Goal: Task Accomplishment & Management: Manage account settings

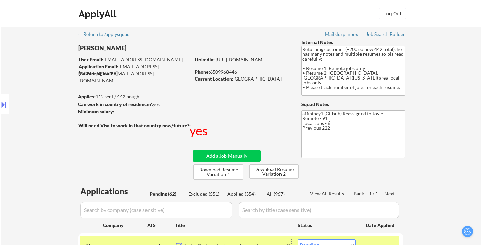
select select ""pending""
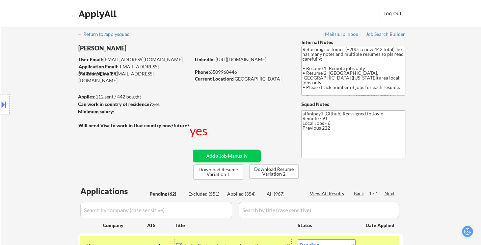
select select ""pending""
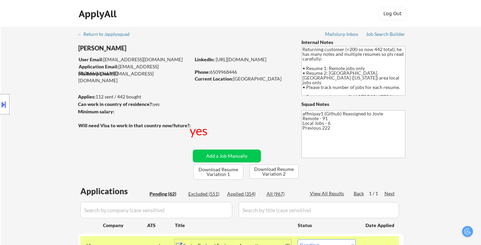
select select ""pending""
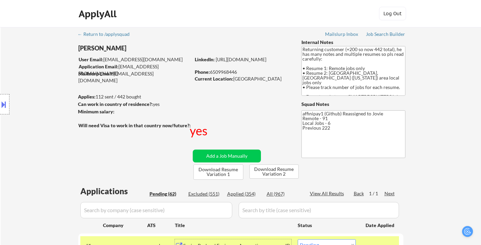
select select ""pending""
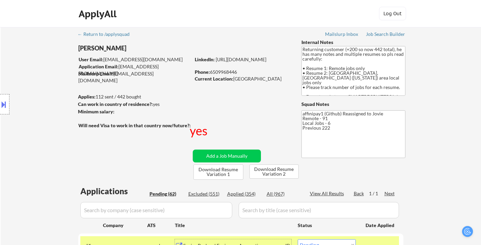
select select ""pending""
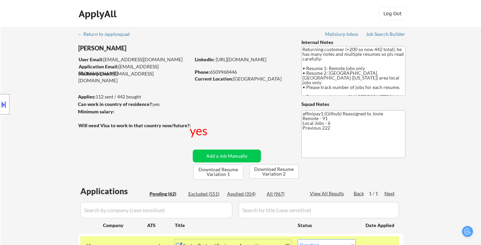
select select ""pending""
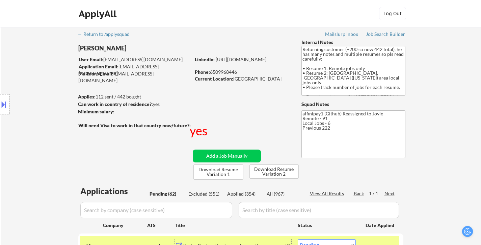
select select ""pending""
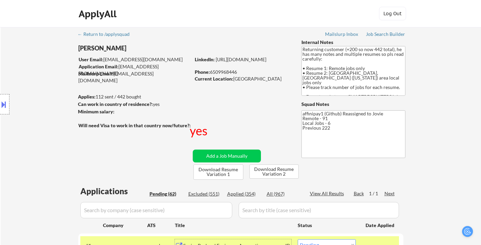
select select ""pending""
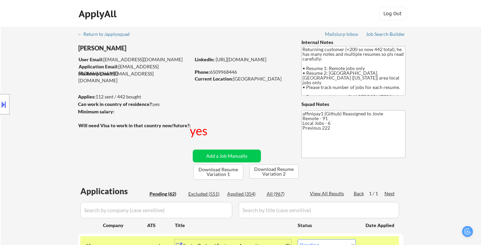
select select ""pending""
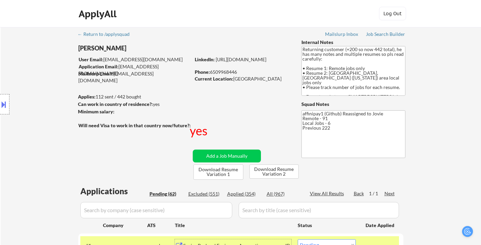
select select ""pending""
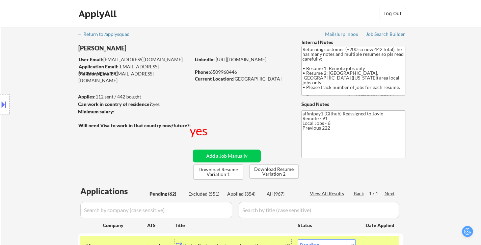
select select ""pending""
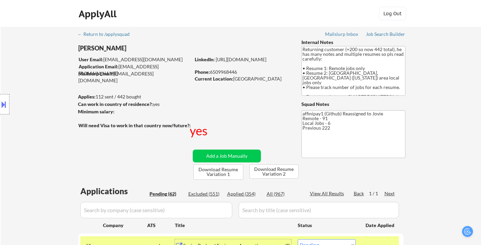
select select ""pending""
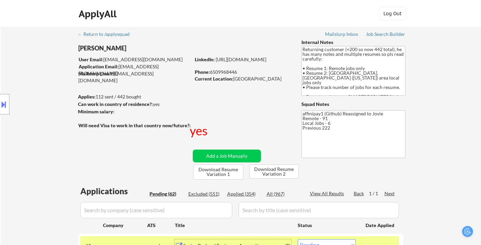
select select ""pending""
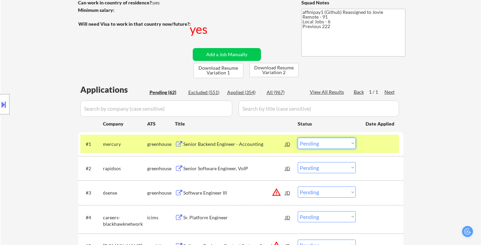
click at [341, 141] on select "Choose an option... Pending Applied Excluded (Questions) Excluded (Expired) Exc…" at bounding box center [327, 143] width 58 height 11
click at [298, 138] on select "Choose an option... Pending Applied Excluded (Questions) Excluded (Expired) Exc…" at bounding box center [327, 143] width 58 height 11
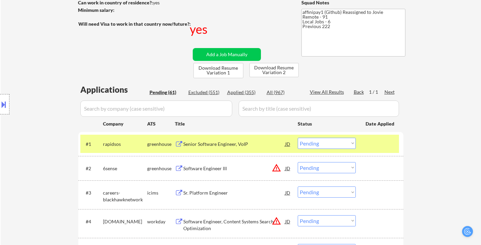
click at [227, 145] on div "Senior Software Engineer, VoIP" at bounding box center [234, 144] width 102 height 7
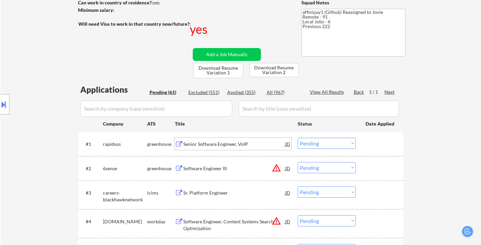
click at [325, 143] on select "Choose an option... Pending Applied Excluded (Questions) Excluded (Expired) Exc…" at bounding box center [327, 143] width 58 height 11
click at [298, 138] on select "Choose an option... Pending Applied Excluded (Questions) Excluded (Expired) Exc…" at bounding box center [327, 143] width 58 height 11
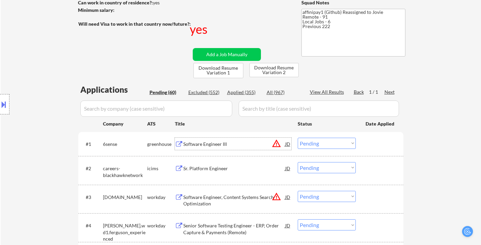
click at [226, 144] on div "Software Engineer III" at bounding box center [234, 144] width 102 height 7
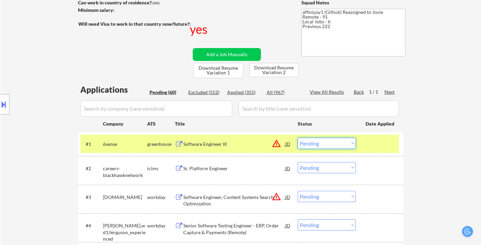
drag, startPoint x: 341, startPoint y: 141, endPoint x: 341, endPoint y: 137, distance: 3.7
click at [341, 141] on select "Choose an option... Pending Applied Excluded (Questions) Excluded (Expired) Exc…" at bounding box center [327, 143] width 58 height 11
click at [298, 138] on select "Choose an option... Pending Applied Excluded (Questions) Excluded (Expired) Exc…" at bounding box center [327, 143] width 58 height 11
click at [217, 170] on div "Sr. Platform Engineer" at bounding box center [234, 168] width 102 height 7
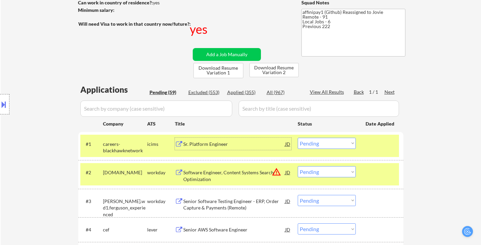
click at [225, 142] on div "Sr. Platform Engineer" at bounding box center [234, 144] width 102 height 7
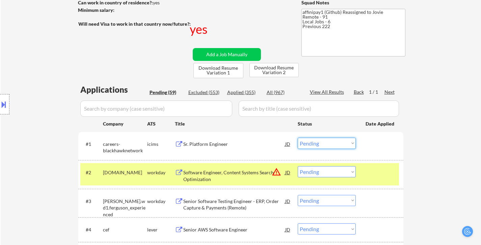
click at [335, 143] on select "Choose an option... Pending Applied Excluded (Questions) Excluded (Expired) Exc…" at bounding box center [327, 143] width 58 height 11
click at [298, 138] on select "Choose an option... Pending Applied Excluded (Questions) Excluded (Expired) Exc…" at bounding box center [327, 143] width 58 height 11
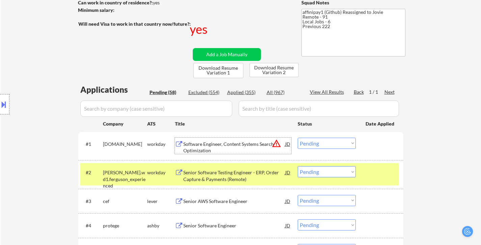
click at [211, 141] on div "Software Engineer, Content Systems Search Optimization" at bounding box center [234, 147] width 102 height 13
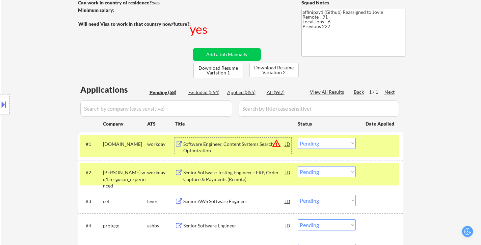
click at [323, 143] on select "Choose an option... Pending Applied Excluded (Questions) Excluded (Expired) Exc…" at bounding box center [327, 143] width 58 height 11
click at [298, 138] on select "Choose an option... Pending Applied Excluded (Questions) Excluded (Expired) Exc…" at bounding box center [327, 143] width 58 height 11
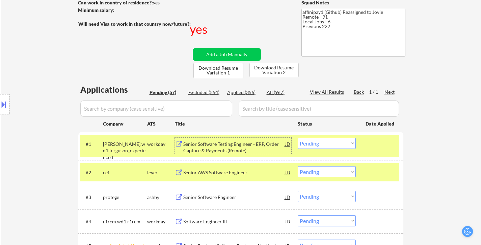
click at [252, 145] on div "Senior Software Testing Engineer - ERP, Order Capture & Payments (Remote)" at bounding box center [234, 147] width 102 height 13
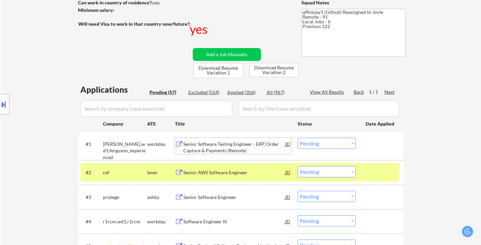
click at [218, 173] on div "Senior AWS Software Engineer" at bounding box center [234, 172] width 102 height 7
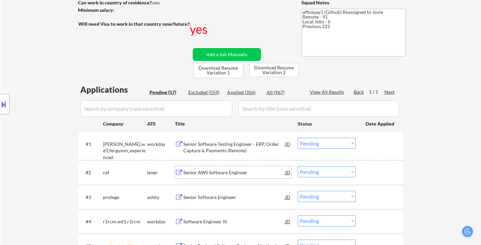
click at [341, 143] on select "Choose an option... Pending Applied Excluded (Questions) Excluded (Expired) Exc…" at bounding box center [327, 143] width 58 height 11
click at [298, 138] on select "Choose an option... Pending Applied Excluded (Questions) Excluded (Expired) Exc…" at bounding box center [327, 143] width 58 height 11
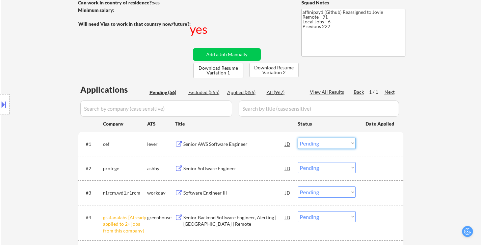
click at [330, 142] on select "Choose an option... Pending Applied Excluded (Questions) Excluded (Expired) Exc…" at bounding box center [327, 143] width 58 height 11
click at [298, 138] on select "Choose an option... Pending Applied Excluded (Questions) Excluded (Expired) Exc…" at bounding box center [327, 143] width 58 height 11
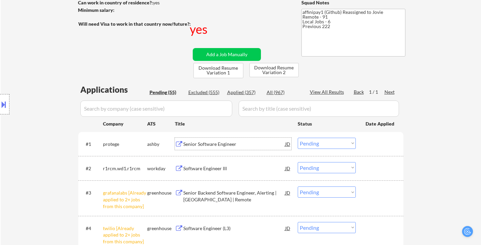
click at [207, 144] on div "Senior Software Engineer" at bounding box center [234, 144] width 102 height 7
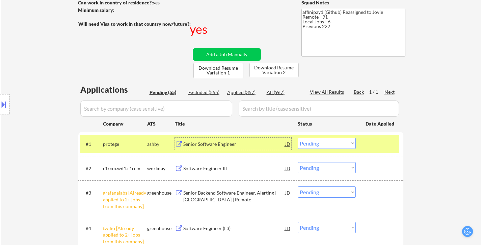
click at [320, 145] on select "Choose an option... Pending Applied Excluded (Questions) Excluded (Expired) Exc…" at bounding box center [327, 143] width 58 height 11
click at [298, 138] on select "Choose an option... Pending Applied Excluded (Questions) Excluded (Expired) Exc…" at bounding box center [327, 143] width 58 height 11
select select ""pending""
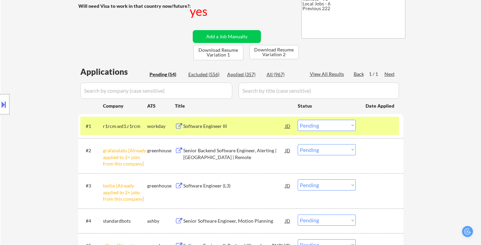
scroll to position [135, 0]
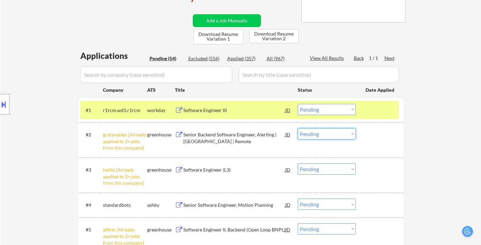
click at [319, 134] on select "Choose an option... Pending Applied Excluded (Questions) Excluded (Expired) Exc…" at bounding box center [327, 133] width 58 height 11
click at [298, 128] on select "Choose an option... Pending Applied Excluded (Questions) Excluded (Expired) Exc…" at bounding box center [327, 133] width 58 height 11
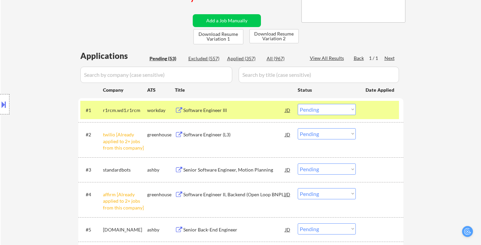
click at [334, 132] on select "Choose an option... Pending Applied Excluded (Questions) Excluded (Expired) Exc…" at bounding box center [327, 133] width 58 height 11
click at [298, 128] on select "Choose an option... Pending Applied Excluded (Questions) Excluded (Expired) Exc…" at bounding box center [327, 133] width 58 height 11
select select ""pending""
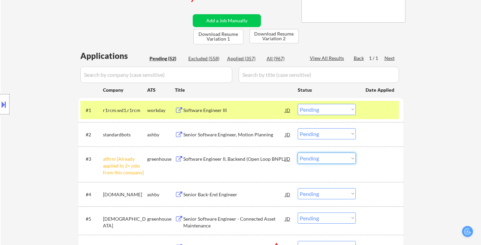
click at [327, 159] on select "Choose an option... Pending Applied Excluded (Questions) Excluded (Expired) Exc…" at bounding box center [327, 157] width 58 height 11
select select ""excluded__other_""
click at [298, 152] on select "Choose an option... Pending Applied Excluded (Questions) Excluded (Expired) Exc…" at bounding box center [327, 157] width 58 height 11
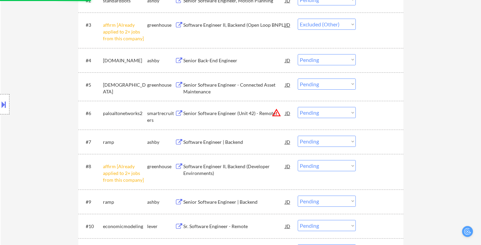
scroll to position [270, 0]
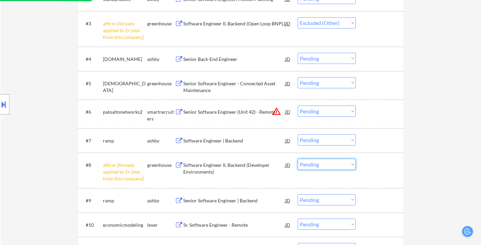
click at [313, 164] on select "Choose an option... Pending Applied Excluded (Questions) Excluded (Expired) Exc…" at bounding box center [327, 163] width 58 height 11
select select ""excluded__other_""
click at [298, 158] on select "Choose an option... Pending Applied Excluded (Questions) Excluded (Expired) Exc…" at bounding box center [327, 163] width 58 height 11
select select ""pending""
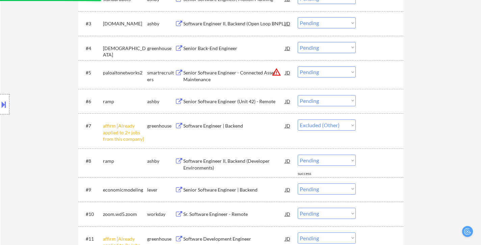
select select ""pending""
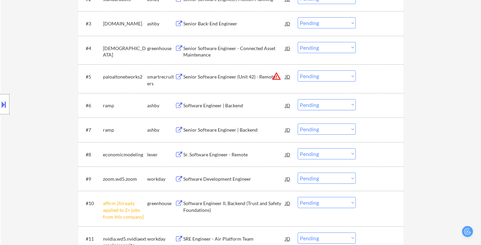
scroll to position [372, 0]
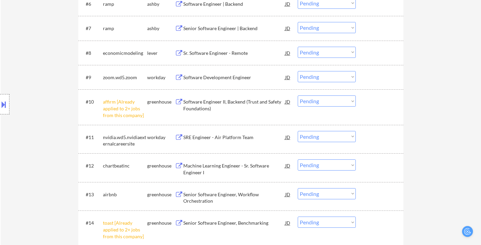
click at [323, 102] on select "Choose an option... Pending Applied Excluded (Questions) Excluded (Expired) Exc…" at bounding box center [327, 100] width 58 height 11
click at [298, 95] on select "Choose an option... Pending Applied Excluded (Questions) Excluded (Expired) Exc…" at bounding box center [327, 100] width 58 height 11
select select ""pending""
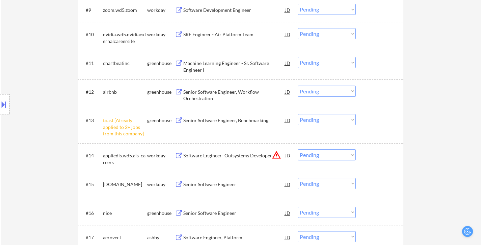
scroll to position [439, 0]
click at [317, 121] on select "Choose an option... Pending Applied Excluded (Questions) Excluded (Expired) Exc…" at bounding box center [327, 119] width 58 height 11
click at [322, 214] on select "Choose an option... Pending Applied Excluded (Questions) Excluded (Expired) Exc…" at bounding box center [327, 211] width 58 height 11
click at [322, 209] on select "Choose an option... Pending Applied Excluded (Questions) Excluded (Expired) Exc…" at bounding box center [327, 211] width 58 height 11
drag, startPoint x: 305, startPoint y: 119, endPoint x: 306, endPoint y: 124, distance: 5.8
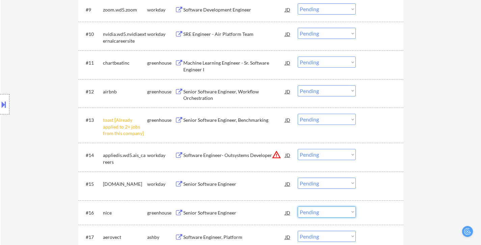
click at [306, 119] on select "Choose an option... Pending Applied Excluded (Questions) Excluded (Expired) Exc…" at bounding box center [327, 119] width 58 height 11
click at [298, 114] on select "Choose an option... Pending Applied Excluded (Questions) Excluded (Expired) Exc…" at bounding box center [327, 119] width 58 height 11
select select ""pending""
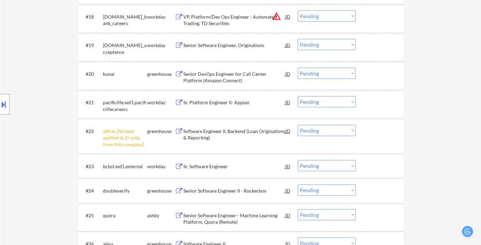
scroll to position [676, 0]
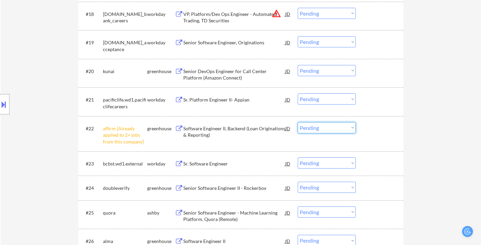
click at [311, 128] on select "Choose an option... Pending Applied Excluded (Questions) Excluded (Expired) Exc…" at bounding box center [327, 127] width 58 height 11
click at [298, 122] on select "Choose an option... Pending Applied Excluded (Questions) Excluded (Expired) Exc…" at bounding box center [327, 127] width 58 height 11
select select ""pending""
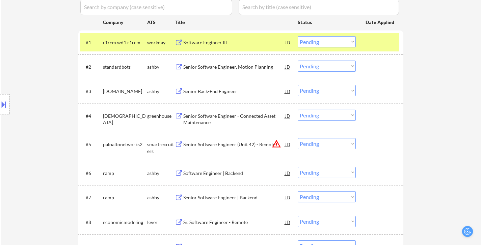
scroll to position [169, 0]
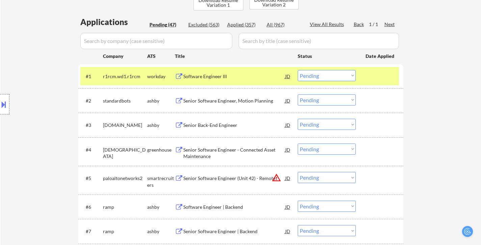
click at [371, 74] on div at bounding box center [381, 76] width 30 height 12
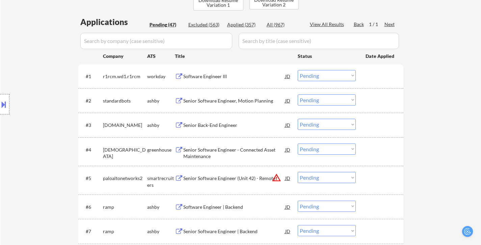
click at [234, 97] on div "Senior Software Engineer, Motion Planning" at bounding box center [234, 100] width 102 height 7
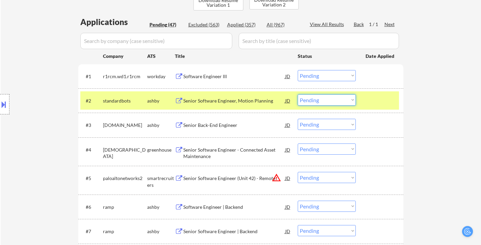
drag, startPoint x: 347, startPoint y: 99, endPoint x: 346, endPoint y: 104, distance: 4.4
click at [347, 99] on select "Choose an option... Pending Applied Excluded (Questions) Excluded (Expired) Exc…" at bounding box center [327, 99] width 58 height 11
click at [298, 94] on select "Choose an option... Pending Applied Excluded (Questions) Excluded (Expired) Exc…" at bounding box center [327, 99] width 58 height 11
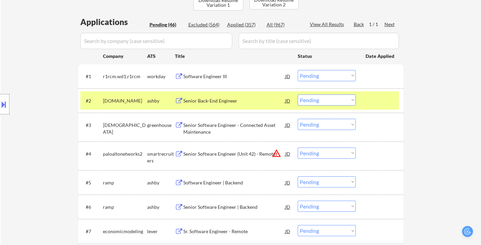
click at [382, 99] on div at bounding box center [381, 100] width 30 height 12
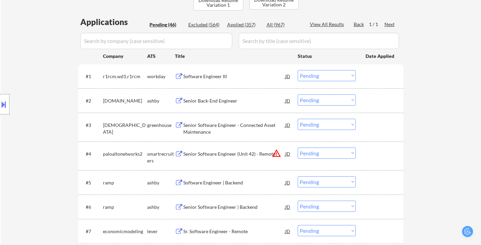
click at [235, 107] on div "#2 datasnipper.com ashby Senior Back-End Engineer JD warning_amber Choose an op…" at bounding box center [239, 100] width 319 height 18
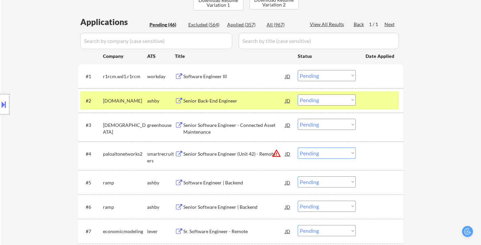
click at [218, 102] on div "Senior Back-End Engineer" at bounding box center [234, 100] width 102 height 7
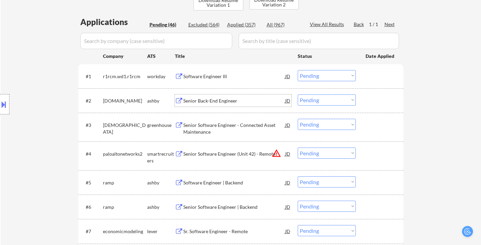
click at [348, 99] on select "Choose an option... Pending Applied Excluded (Questions) Excluded (Expired) Exc…" at bounding box center [327, 99] width 58 height 11
click at [298, 94] on select "Choose an option... Pending Applied Excluded (Questions) Excluded (Expired) Exc…" at bounding box center [327, 99] width 58 height 11
select select ""pending""
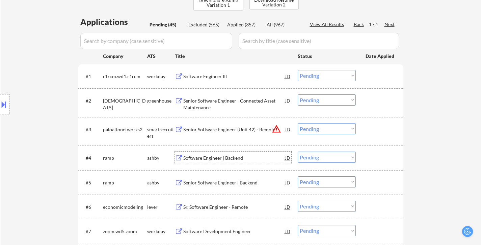
click at [205, 157] on div "Software Engineer | Backend" at bounding box center [234, 157] width 102 height 7
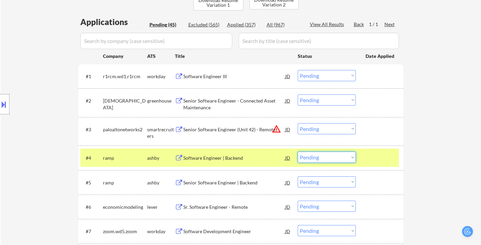
click at [339, 156] on select "Choose an option... Pending Applied Excluded (Questions) Excluded (Expired) Exc…" at bounding box center [327, 156] width 58 height 11
click at [298, 151] on select "Choose an option... Pending Applied Excluded (Questions) Excluded (Expired) Exc…" at bounding box center [327, 156] width 58 height 11
click at [205, 153] on div "Senior Software Engineer | Backend" at bounding box center [234, 157] width 102 height 12
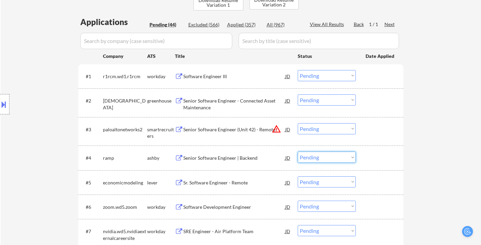
drag, startPoint x: 322, startPoint y: 156, endPoint x: 318, endPoint y: 156, distance: 4.4
click at [322, 156] on select "Choose an option... Pending Applied Excluded (Questions) Excluded (Expired) Exc…" at bounding box center [327, 156] width 58 height 11
click at [298, 151] on select "Choose an option... Pending Applied Excluded (Questions) Excluded (Expired) Exc…" at bounding box center [327, 156] width 58 height 11
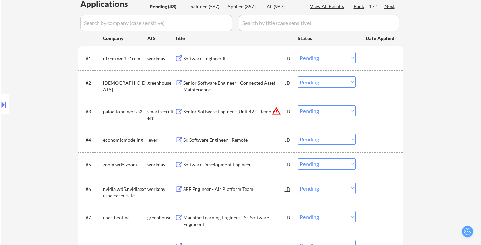
scroll to position [203, 0]
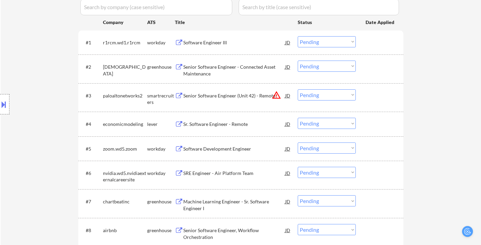
click at [236, 126] on div "Sr. Software Engineer - Remote" at bounding box center [234, 124] width 102 height 7
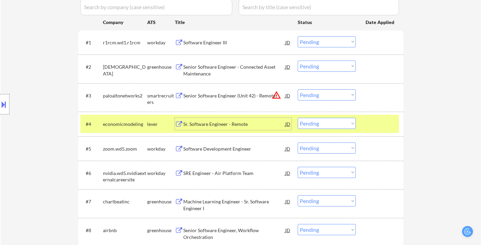
click at [331, 125] on select "Choose an option... Pending Applied Excluded (Questions) Excluded (Expired) Exc…" at bounding box center [327, 123] width 58 height 11
click at [298, 118] on select "Choose an option... Pending Applied Excluded (Questions) Excluded (Expired) Exc…" at bounding box center [327, 123] width 58 height 11
select select ""pending""
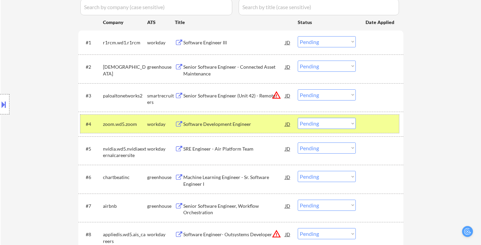
click at [383, 124] on div at bounding box center [381, 124] width 30 height 12
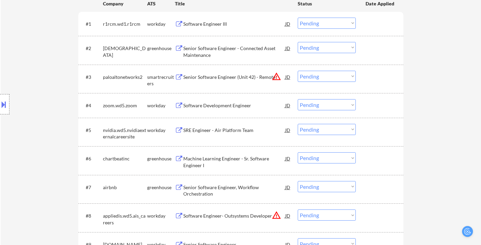
scroll to position [237, 0]
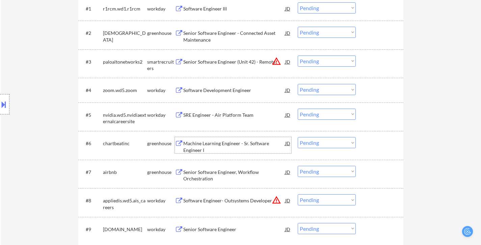
click at [238, 144] on div "Machine Learning Engineer - Sr. Software Engineer I" at bounding box center [234, 146] width 102 height 13
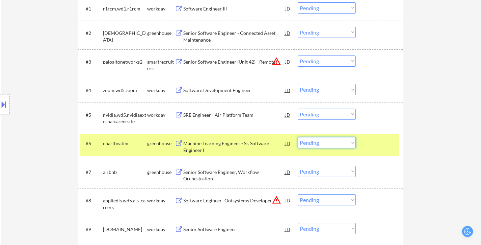
click at [322, 143] on select "Choose an option... Pending Applied Excluded (Questions) Excluded (Expired) Exc…" at bounding box center [327, 142] width 58 height 11
click at [298, 137] on select "Choose an option... Pending Applied Excluded (Questions) Excluded (Expired) Exc…" at bounding box center [327, 142] width 58 height 11
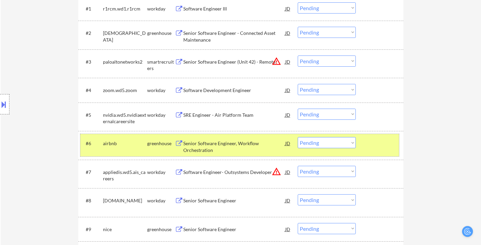
click at [371, 143] on div at bounding box center [381, 143] width 30 height 12
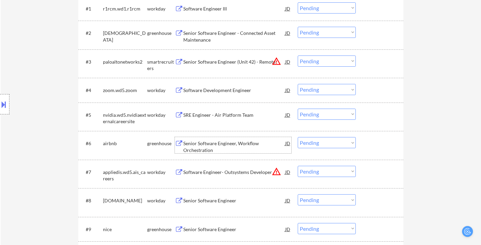
click at [222, 137] on div "Senior Software Engineer, Workflow Orchestration" at bounding box center [234, 145] width 102 height 16
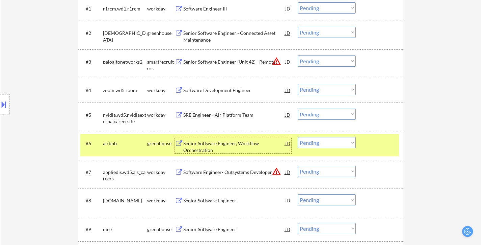
click at [334, 140] on select "Choose an option... Pending Applied Excluded (Questions) Excluded (Expired) Exc…" at bounding box center [327, 142] width 58 height 11
click at [298, 137] on select "Choose an option... Pending Applied Excluded (Questions) Excluded (Expired) Exc…" at bounding box center [327, 142] width 58 height 11
select select ""pending""
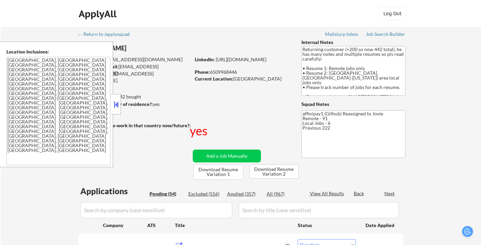
select select ""pending""
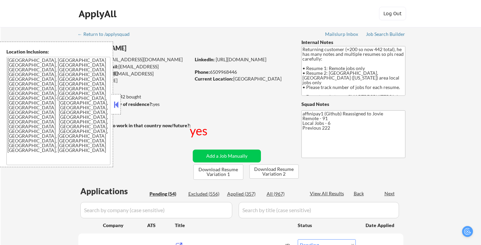
select select ""pending""
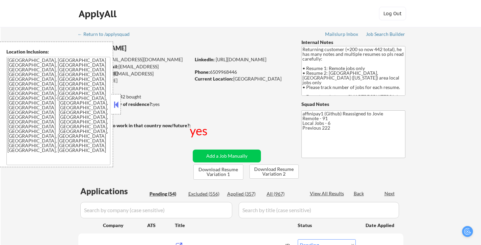
select select ""pending""
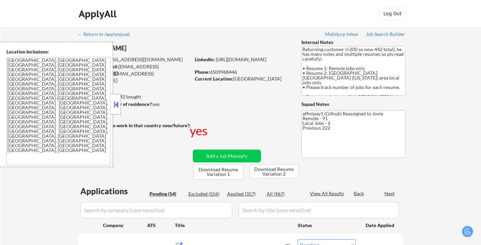
select select ""pending""
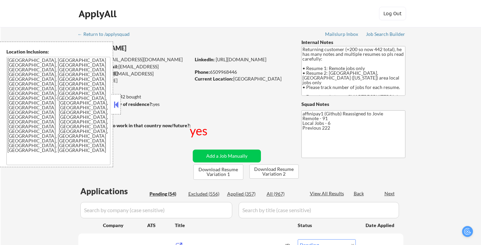
select select ""pending""
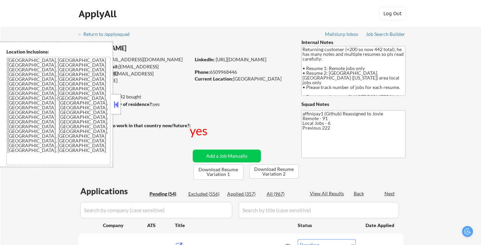
select select ""pending""
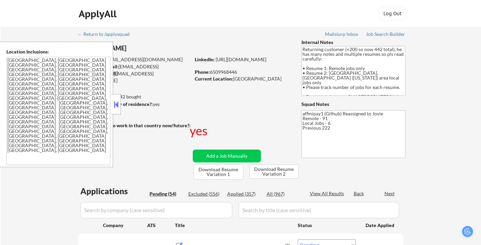
select select ""pending""
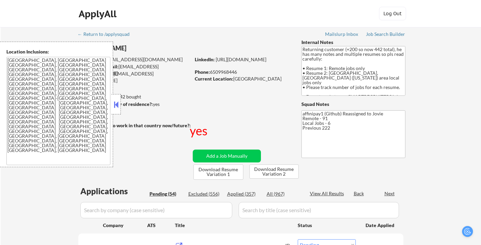
select select ""pending""
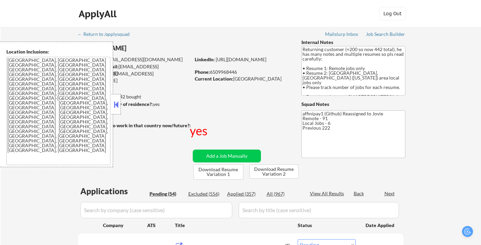
select select ""pending""
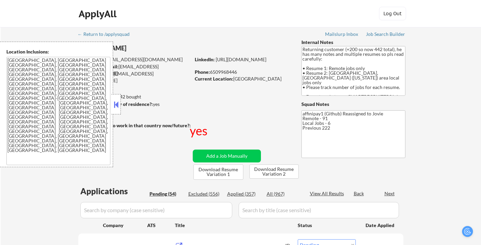
select select ""pending""
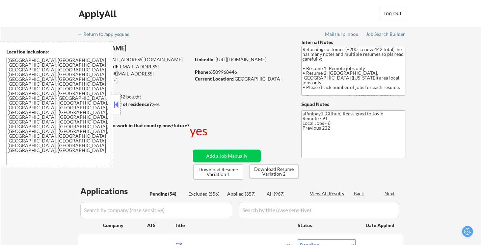
select select ""pending""
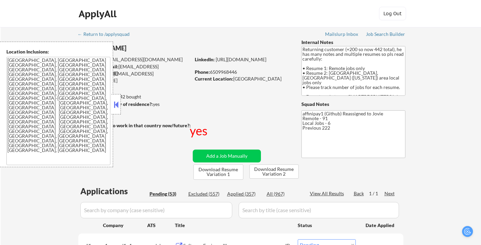
select select ""pending""
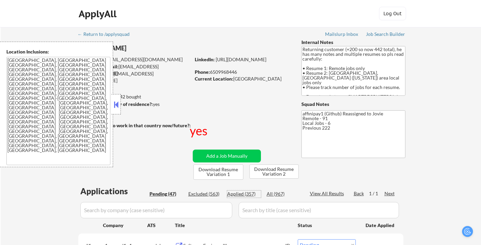
click at [250, 195] on div "Applied (357)" at bounding box center [244, 193] width 34 height 7
click at [116, 103] on button at bounding box center [116, 104] width 7 height 10
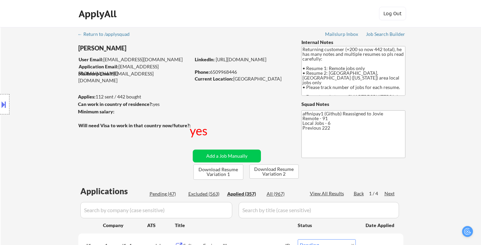
select select ""applied""
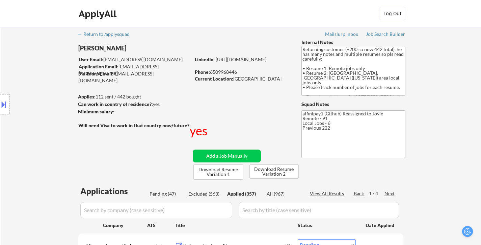
select select ""applied""
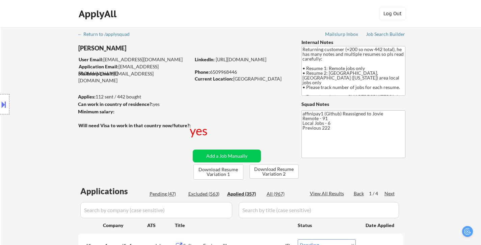
select select ""applied""
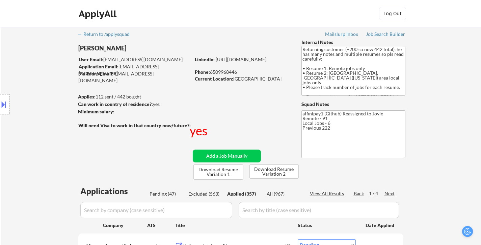
select select ""applied""
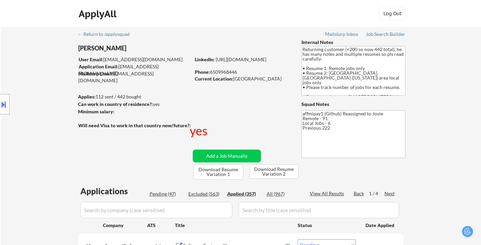
select select ""applied""
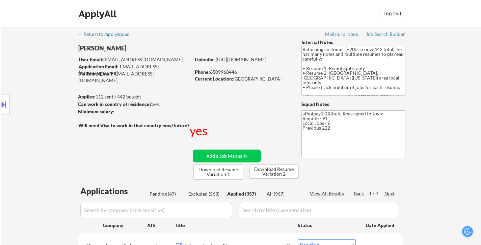
select select ""applied""
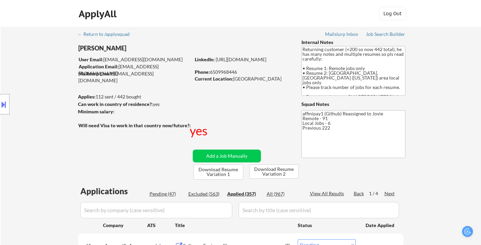
select select ""applied""
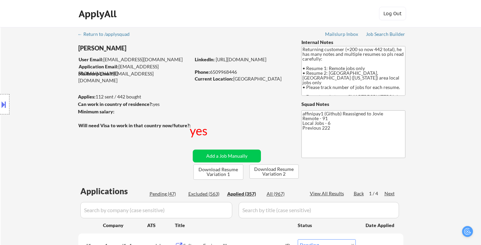
select select ""applied""
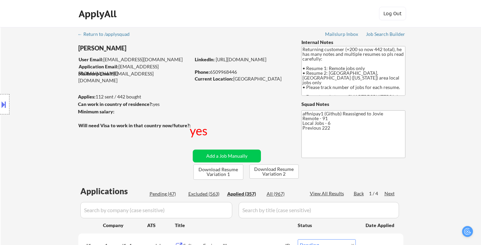
select select ""applied""
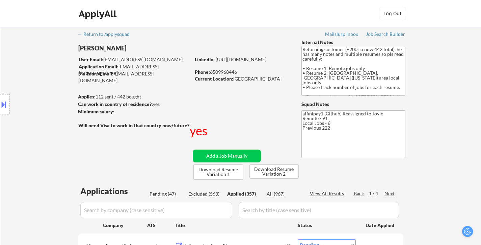
select select ""applied""
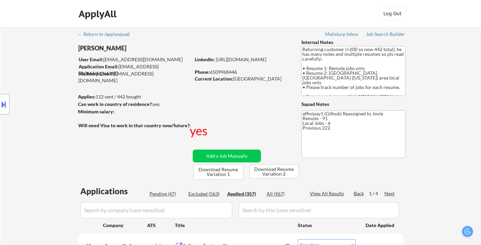
select select ""applied""
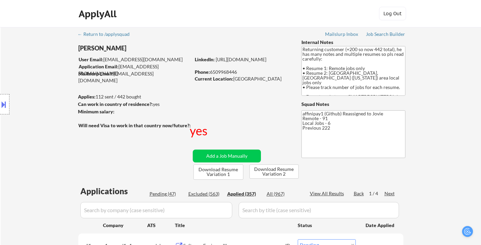
select select ""applied""
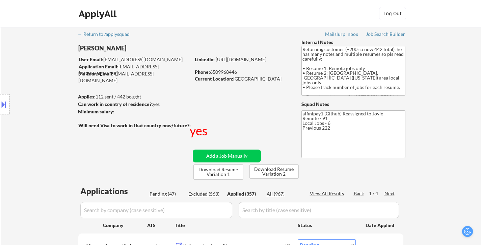
select select ""applied""
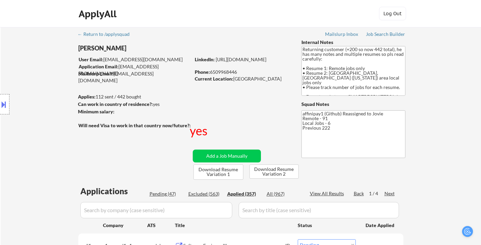
select select ""applied""
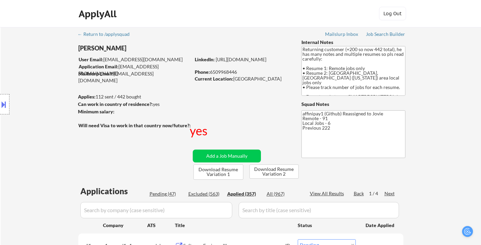
select select ""applied""
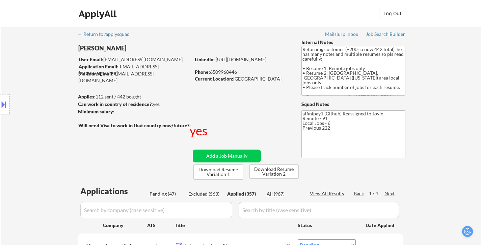
select select ""applied""
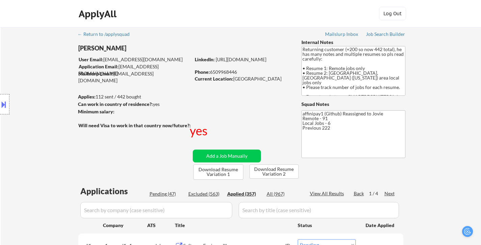
select select ""applied""
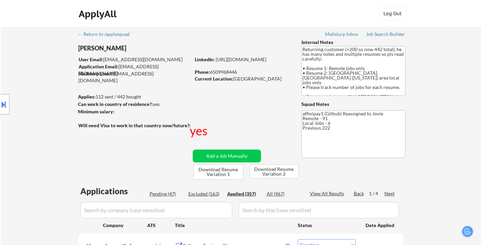
select select ""applied""
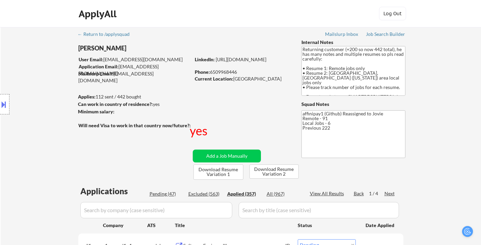
select select ""applied""
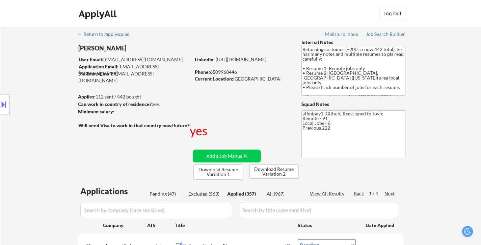
select select ""applied""
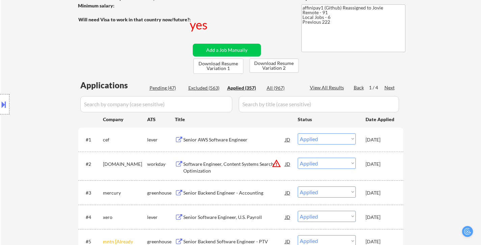
scroll to position [169, 0]
